Goal: Information Seeking & Learning: Learn about a topic

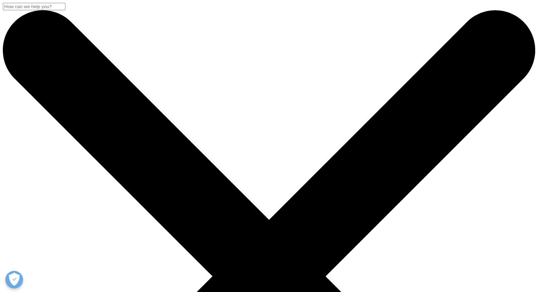
drag, startPoint x: 537, startPoint y: 53, endPoint x: 537, endPoint y: 59, distance: 6.4
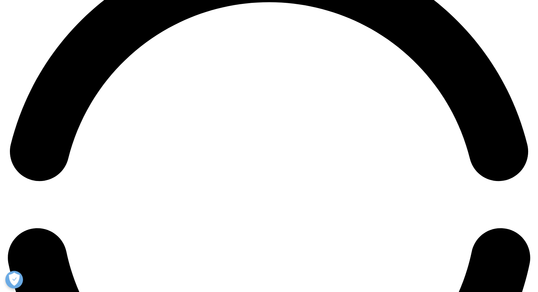
scroll to position [1147, 0]
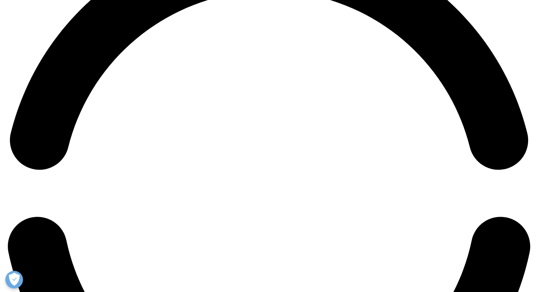
drag, startPoint x: 542, startPoint y: 31, endPoint x: 543, endPoint y: 280, distance: 248.8
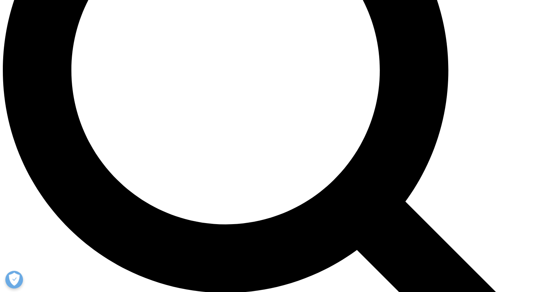
scroll to position [0, 0]
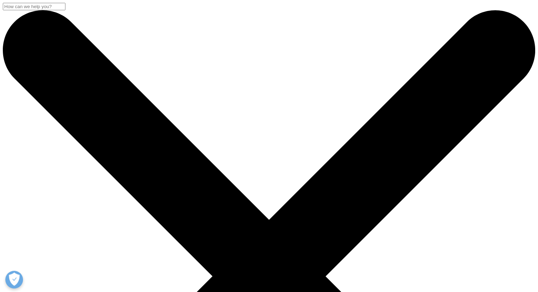
click at [65, 10] on input "Search" at bounding box center [34, 6] width 63 height 7
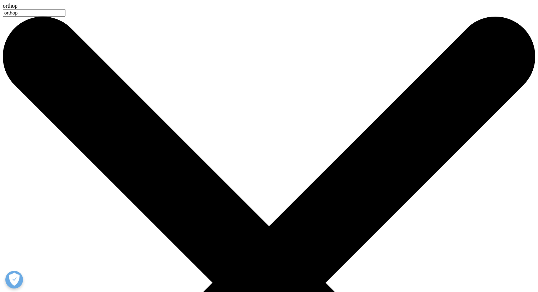
type input "The Global Orthopaedics Medical Device Market"
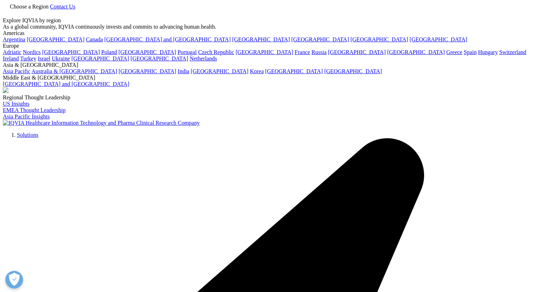
type input "The Global Orthopaedics Medical Device Market"
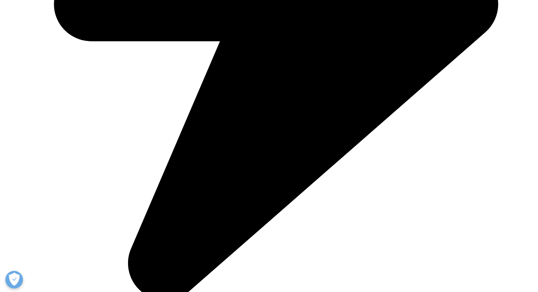
scroll to position [2034, 0]
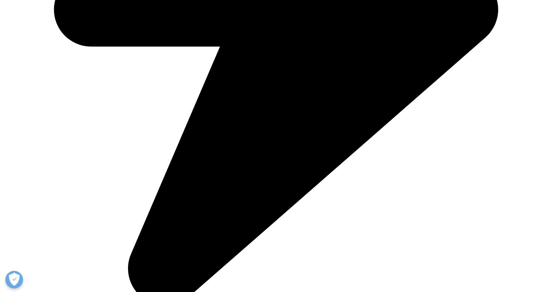
drag, startPoint x: 541, startPoint y: 34, endPoint x: 541, endPoint y: 278, distance: 243.5
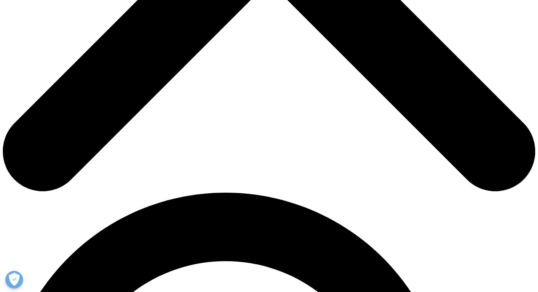
scroll to position [333, 0]
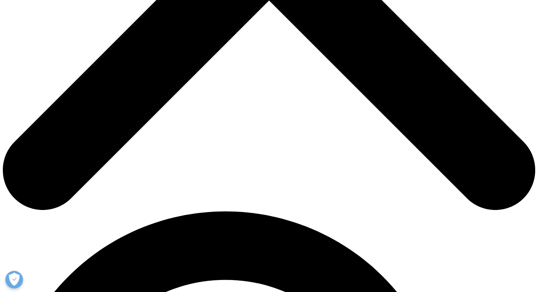
drag, startPoint x: 543, startPoint y: 61, endPoint x: 537, endPoint y: 179, distance: 118.0
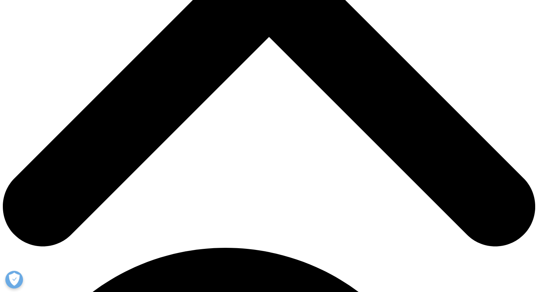
scroll to position [326, 0]
